Goal: Download file/media

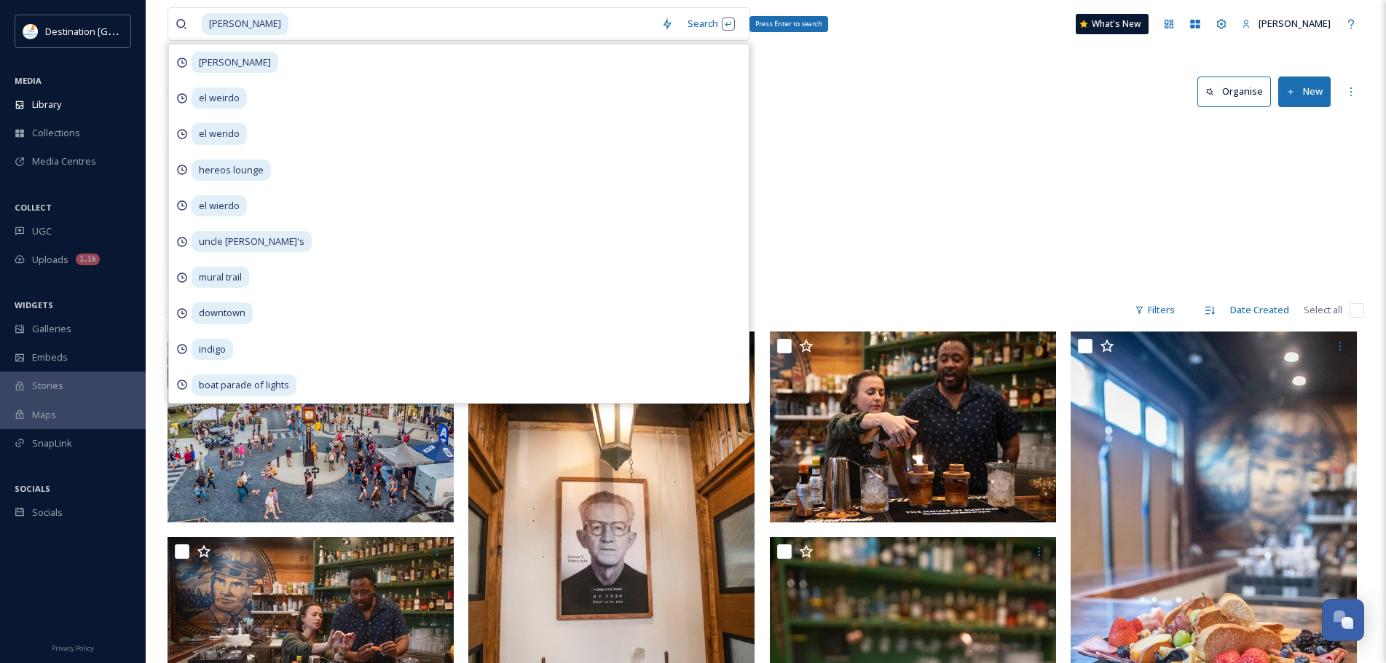
scroll to position [24692, 0]
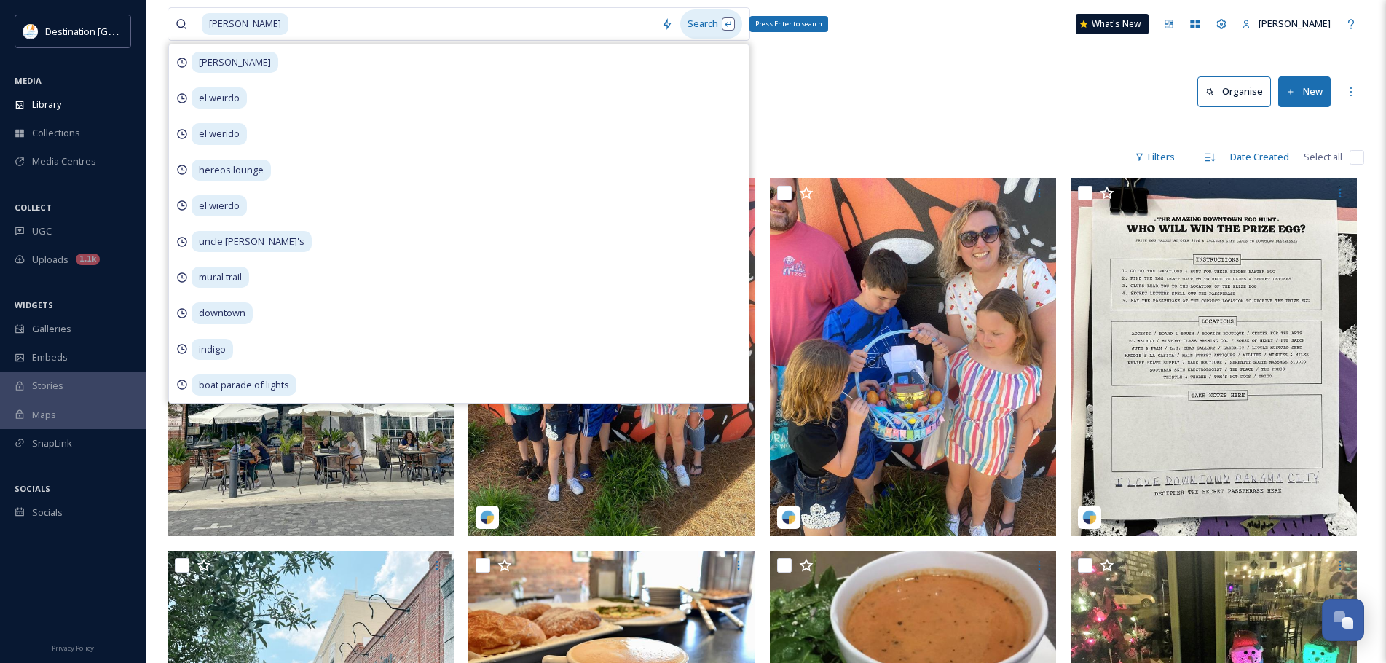
click at [715, 28] on div "Search Press Enter to search" at bounding box center [711, 23] width 62 height 28
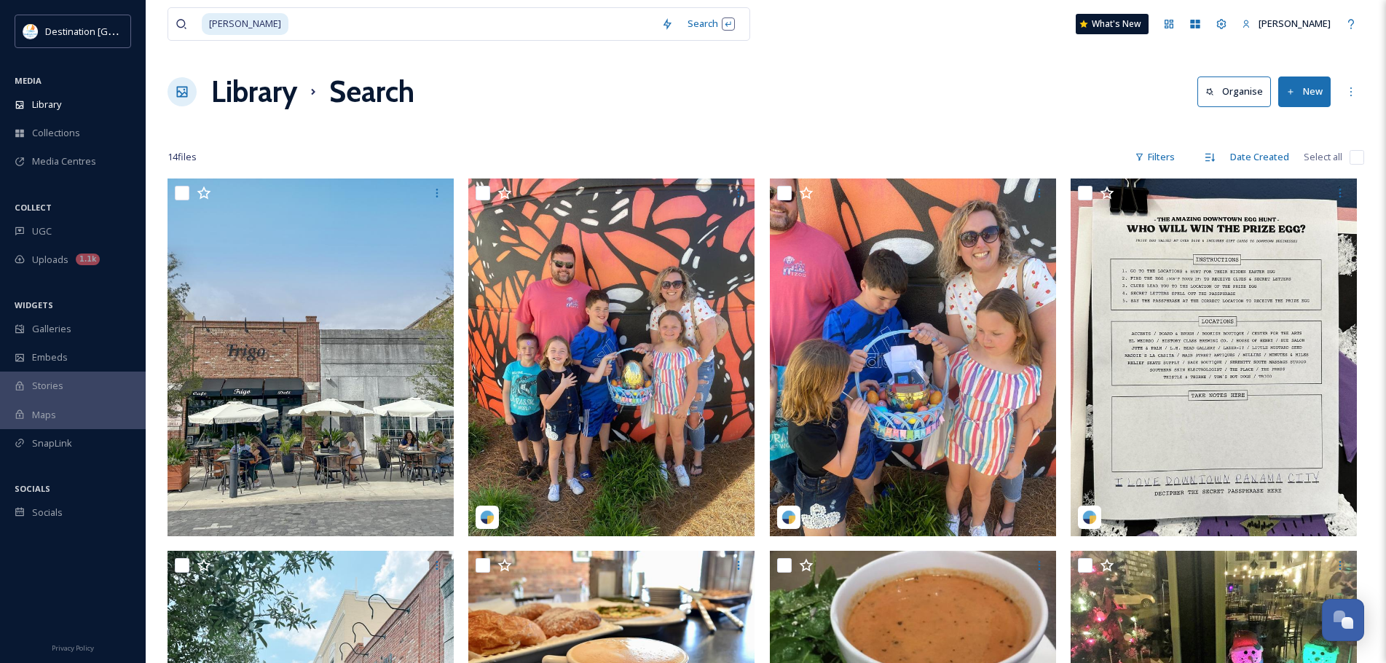
click at [962, 43] on div "[PERSON_NAME] Search What's New [PERSON_NAME]" at bounding box center [766, 24] width 1197 height 48
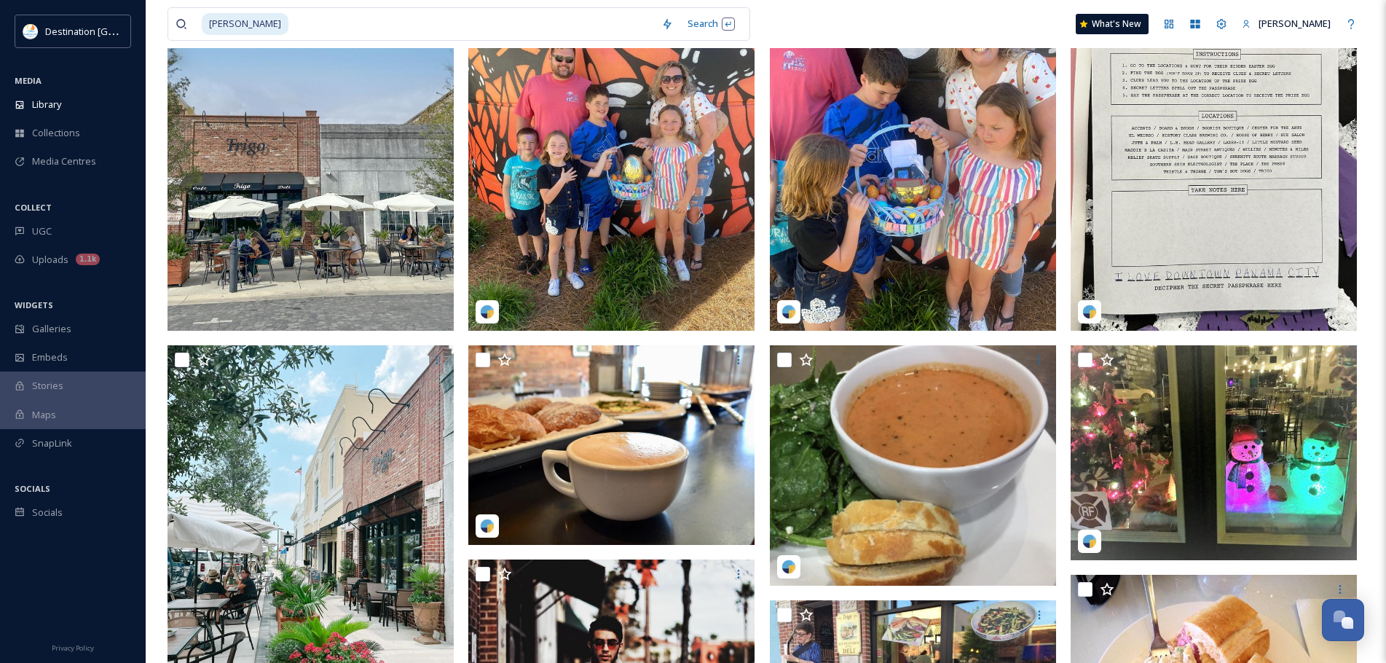
scroll to position [291, 0]
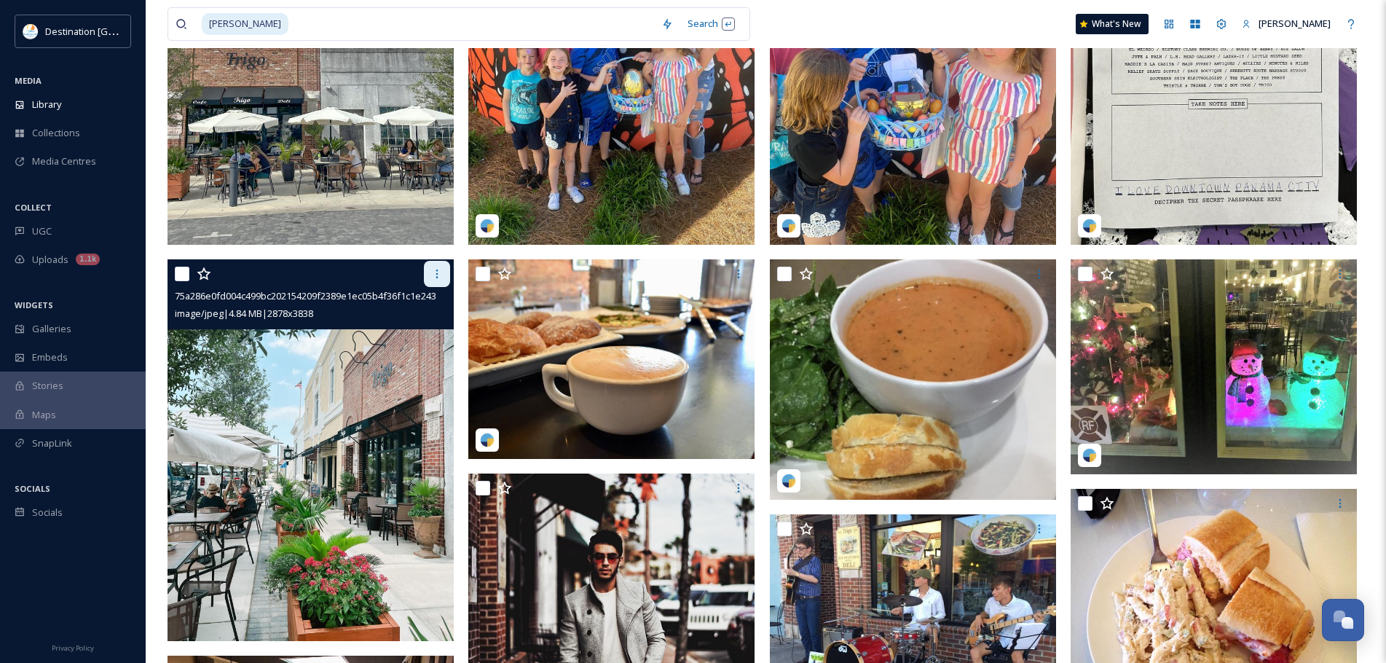
click at [444, 267] on div at bounding box center [437, 274] width 26 height 26
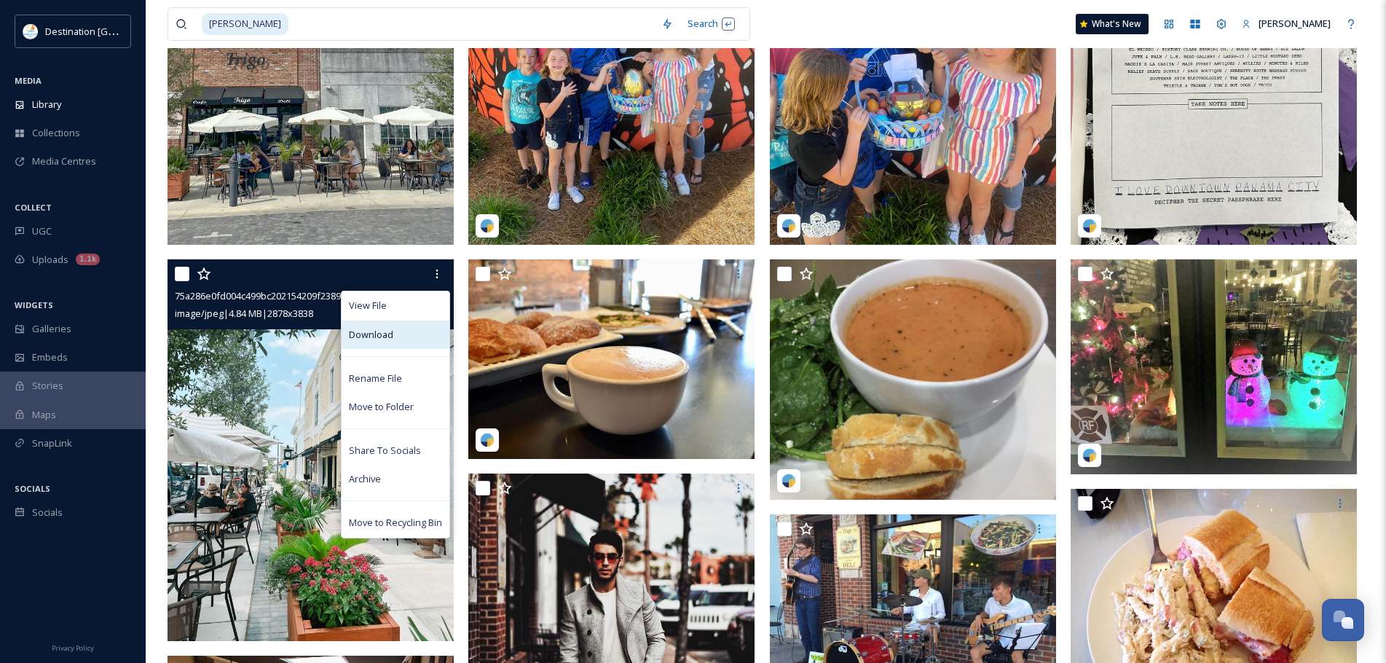
click at [417, 337] on div "Download" at bounding box center [396, 334] width 108 height 28
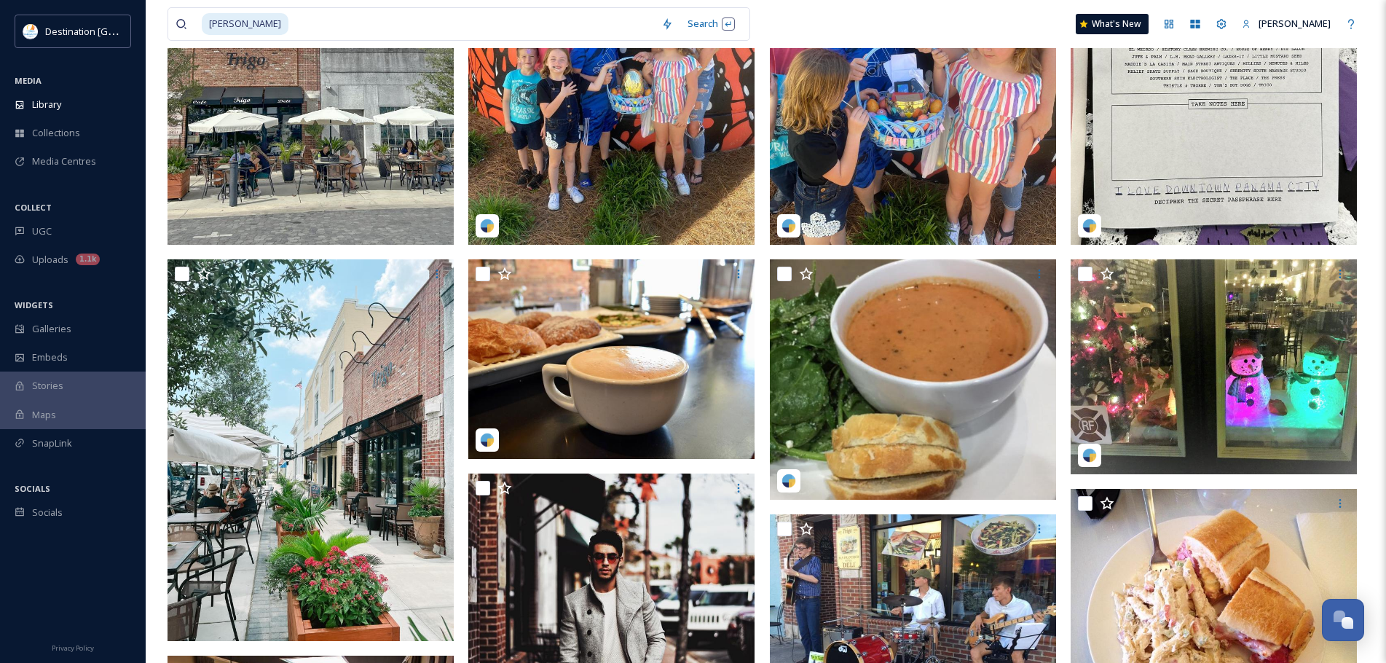
drag, startPoint x: 840, startPoint y: 17, endPoint x: 800, endPoint y: 20, distance: 40.1
click at [840, 17] on div "[PERSON_NAME] Search What's New [PERSON_NAME]" at bounding box center [766, 24] width 1197 height 48
click at [76, 105] on div "Library" at bounding box center [73, 104] width 146 height 28
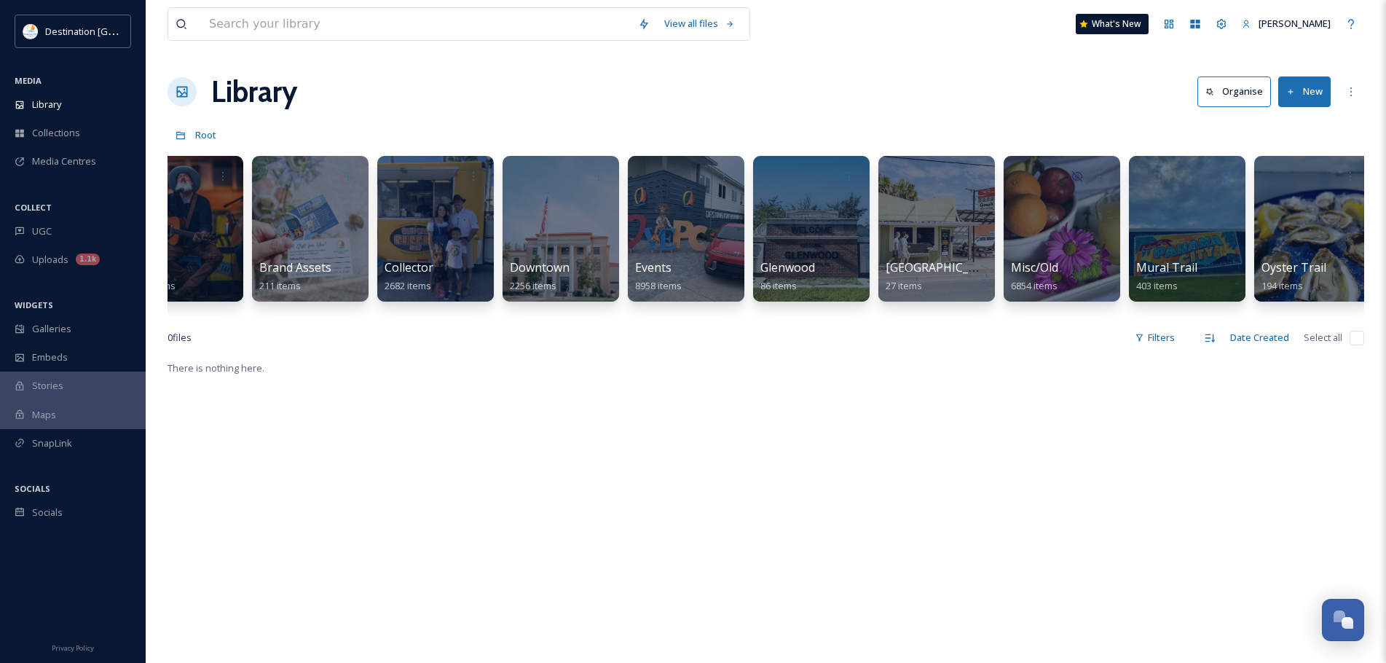
scroll to position [0, 400]
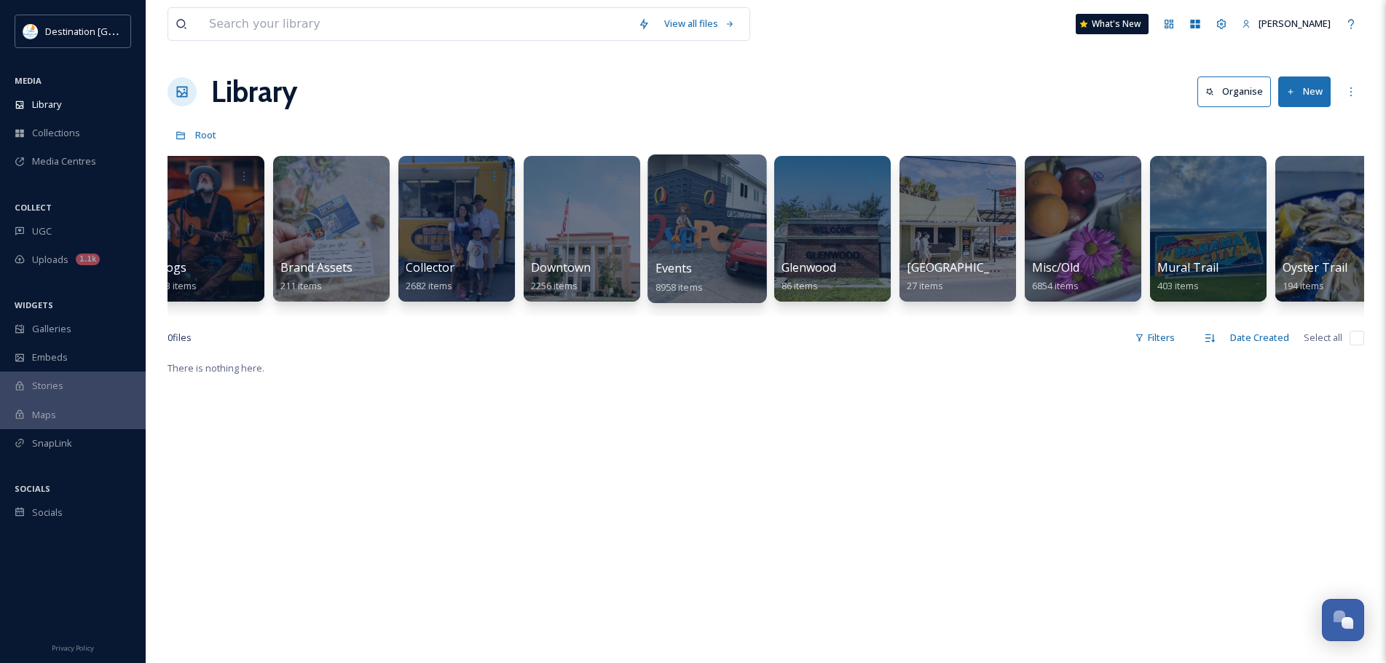
click at [715, 262] on div "Events 8958 items" at bounding box center [708, 277] width 104 height 36
click at [709, 219] on div at bounding box center [707, 228] width 119 height 149
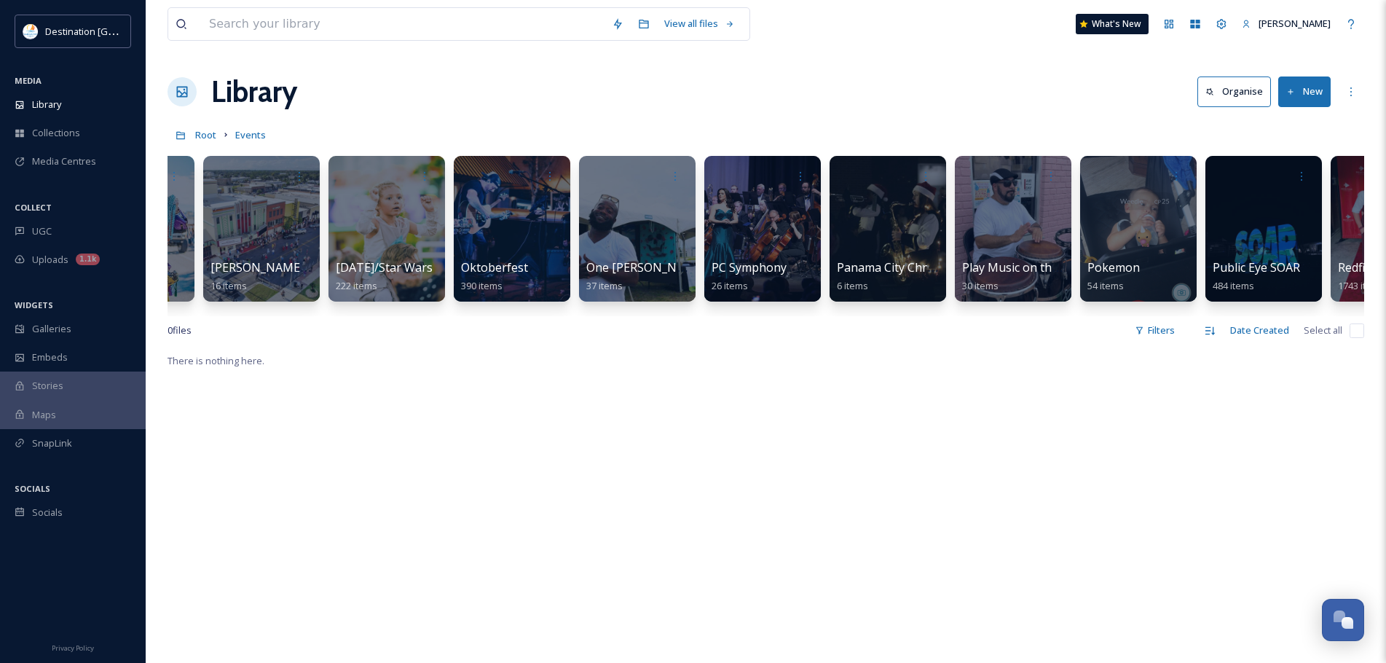
scroll to position [0, 2465]
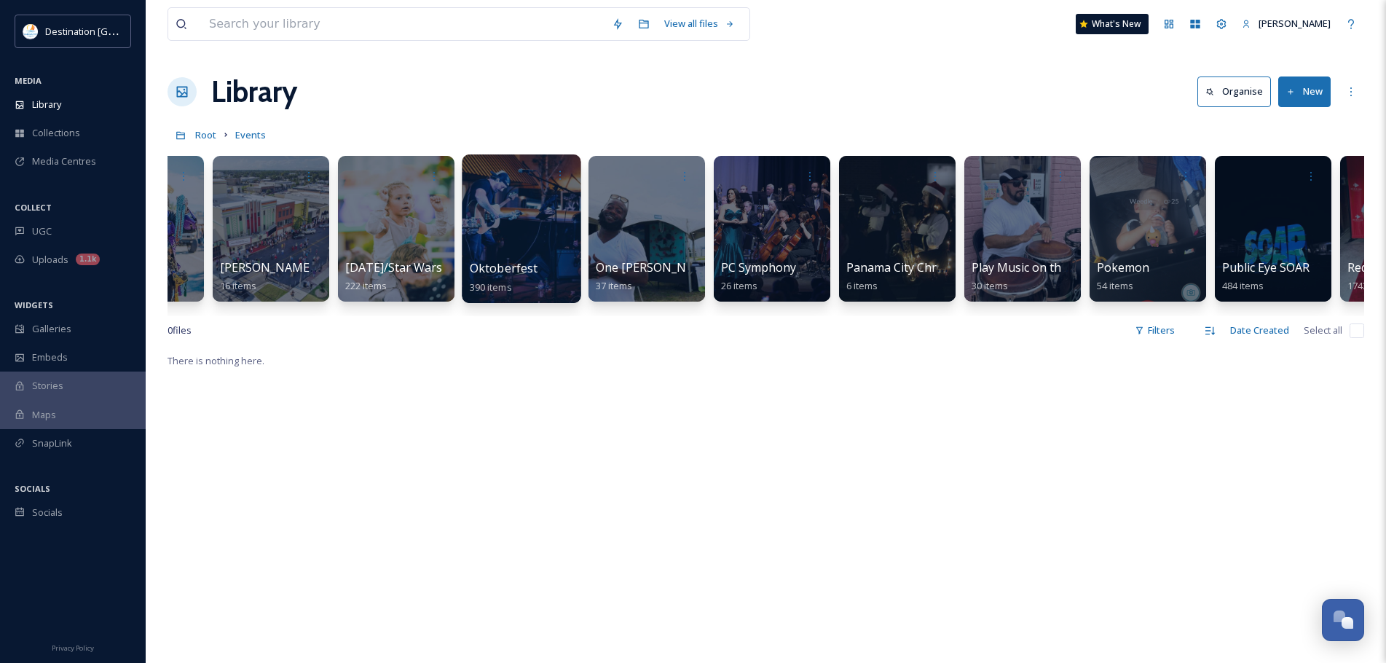
click at [489, 184] on div at bounding box center [522, 175] width 104 height 27
click at [513, 222] on div at bounding box center [521, 228] width 119 height 149
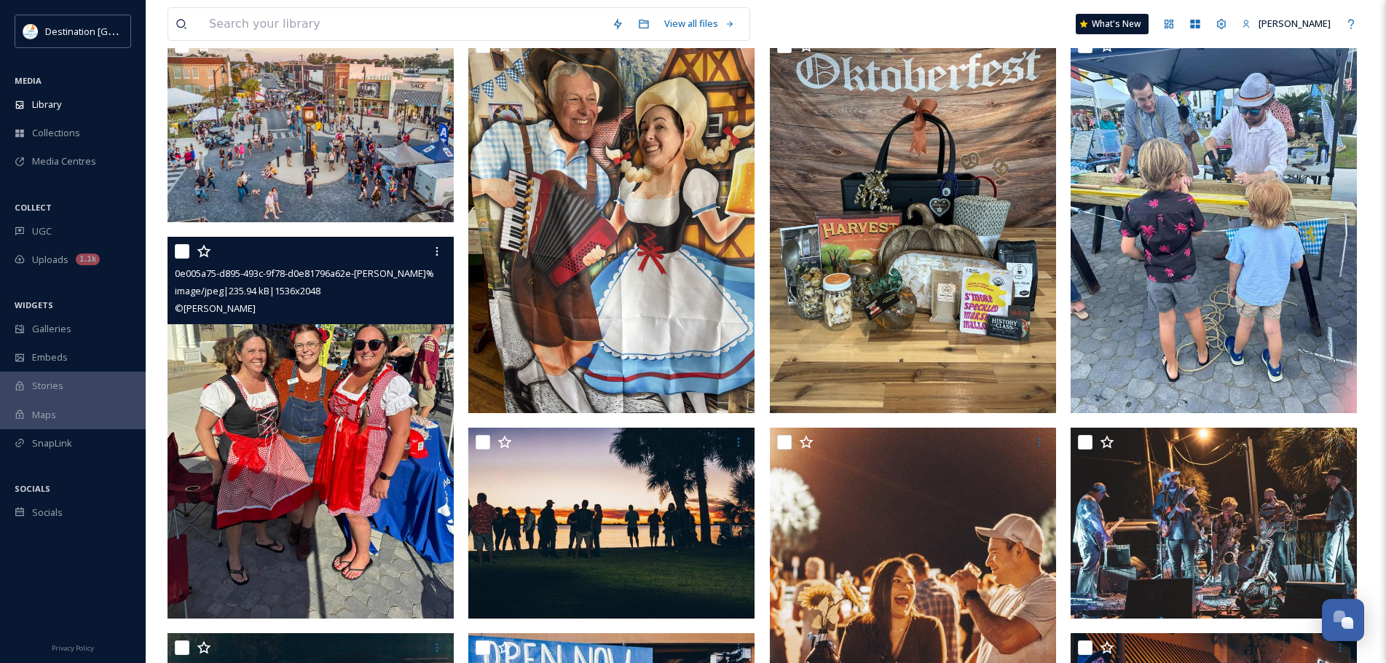
scroll to position [146, 0]
